Goal: Navigation & Orientation: Find specific page/section

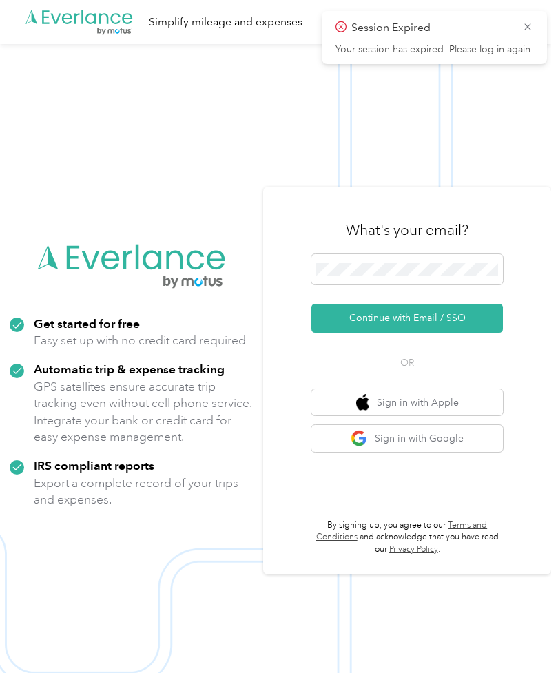
scroll to position [71, 0]
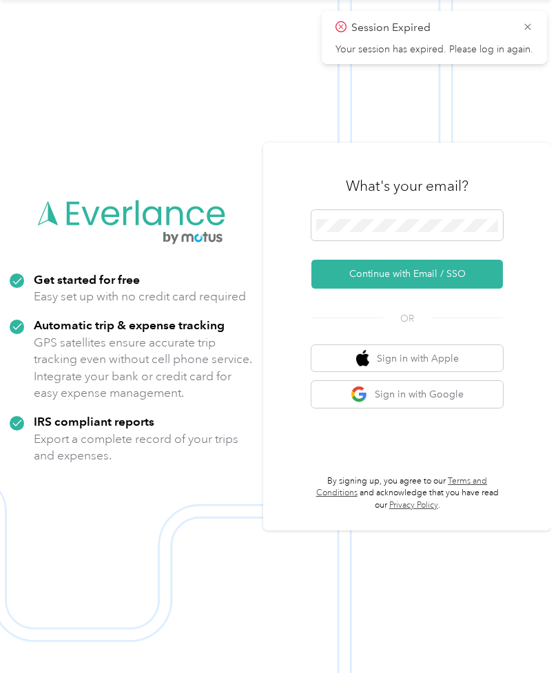
click at [405, 236] on span at bounding box center [407, 225] width 192 height 30
click at [442, 278] on button "Continue with Email / SSO" at bounding box center [407, 274] width 192 height 29
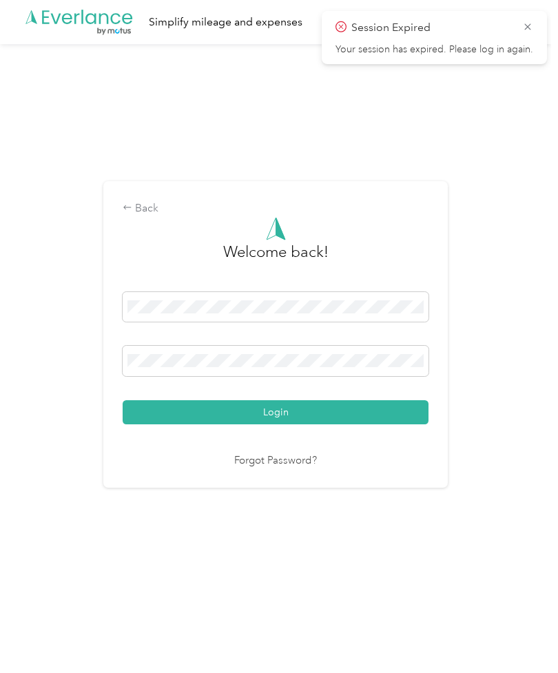
scroll to position [2, 0]
click at [279, 425] on button "Login" at bounding box center [276, 412] width 306 height 24
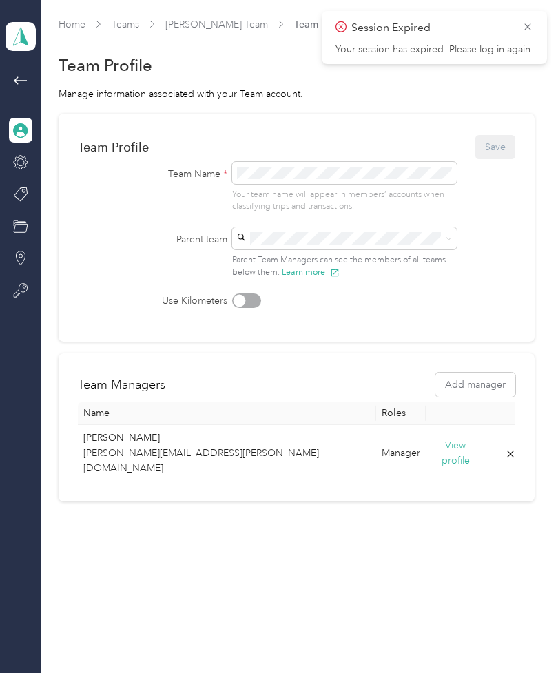
click at [21, 126] on icon at bounding box center [20, 130] width 15 height 15
click at [62, 21] on link "Home" at bounding box center [72, 25] width 27 height 12
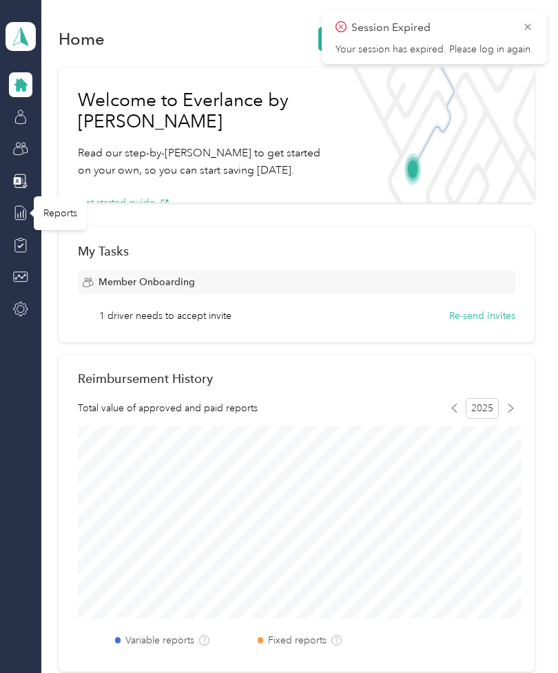
click at [61, 211] on div "Reports" at bounding box center [60, 213] width 53 height 34
